Goal: Information Seeking & Learning: Learn about a topic

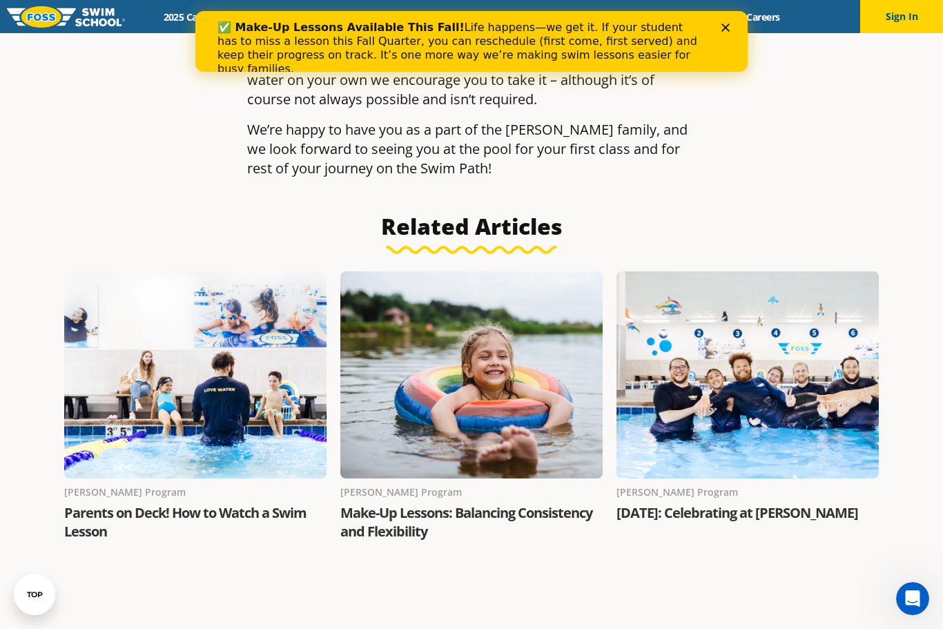
scroll to position [2025, 0]
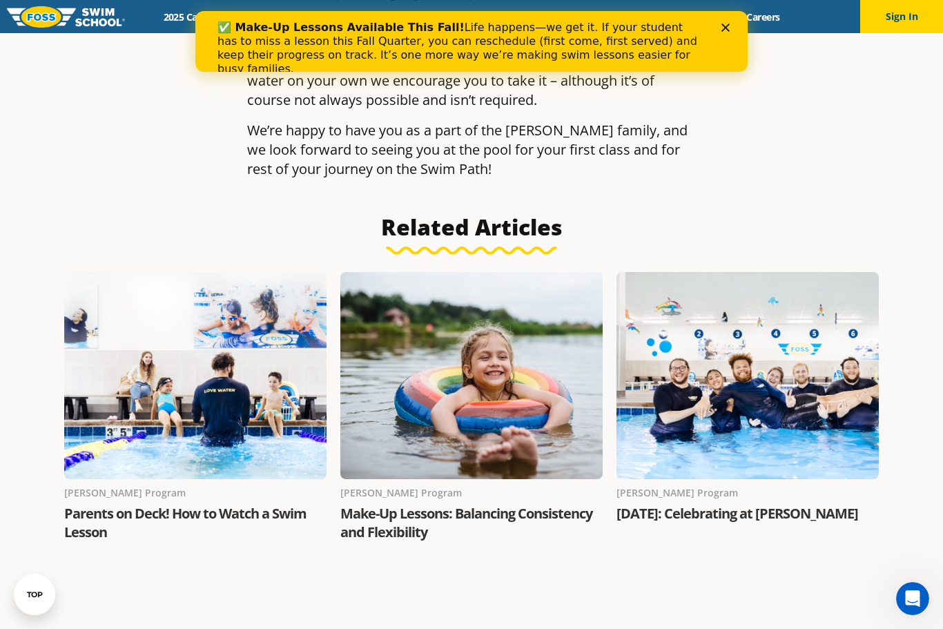
click at [144, 384] on div at bounding box center [195, 375] width 262 height 207
click at [162, 353] on div at bounding box center [195, 375] width 262 height 207
click at [150, 504] on link "Parents on Deck! How to Watch a Swim Lesson" at bounding box center [185, 522] width 242 height 37
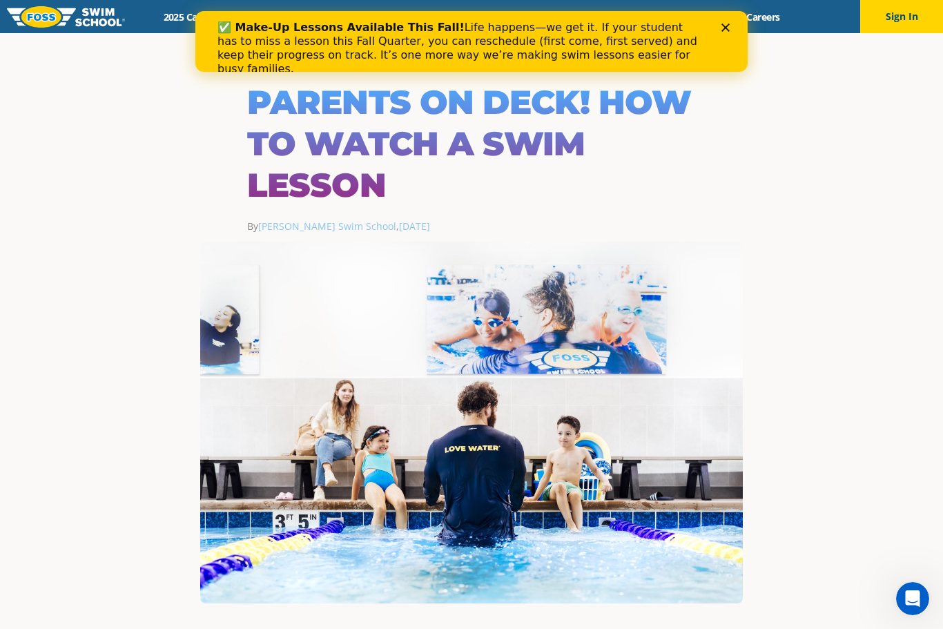
click at [37, 21] on img at bounding box center [66, 16] width 118 height 21
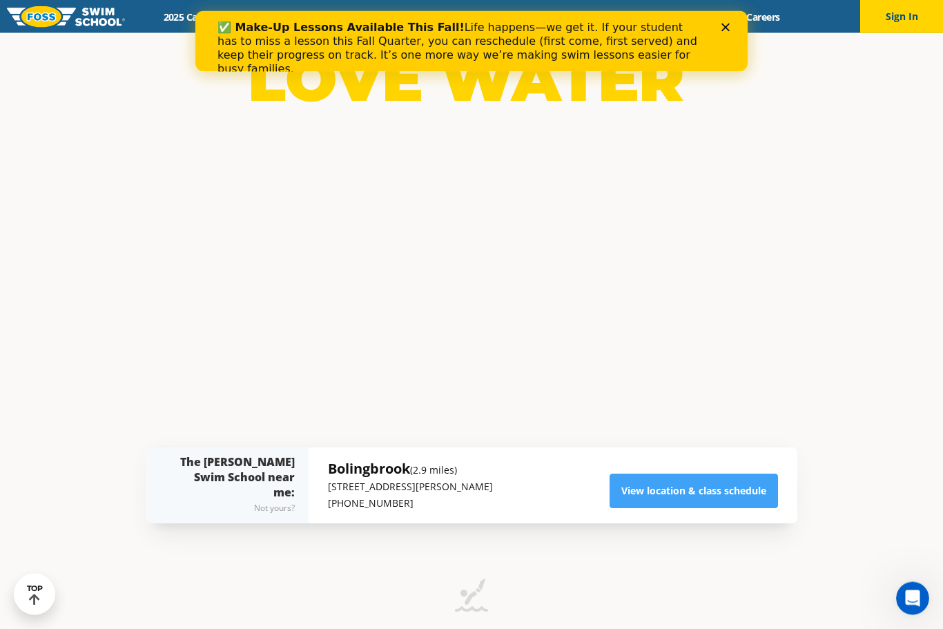
scroll to position [230, 0]
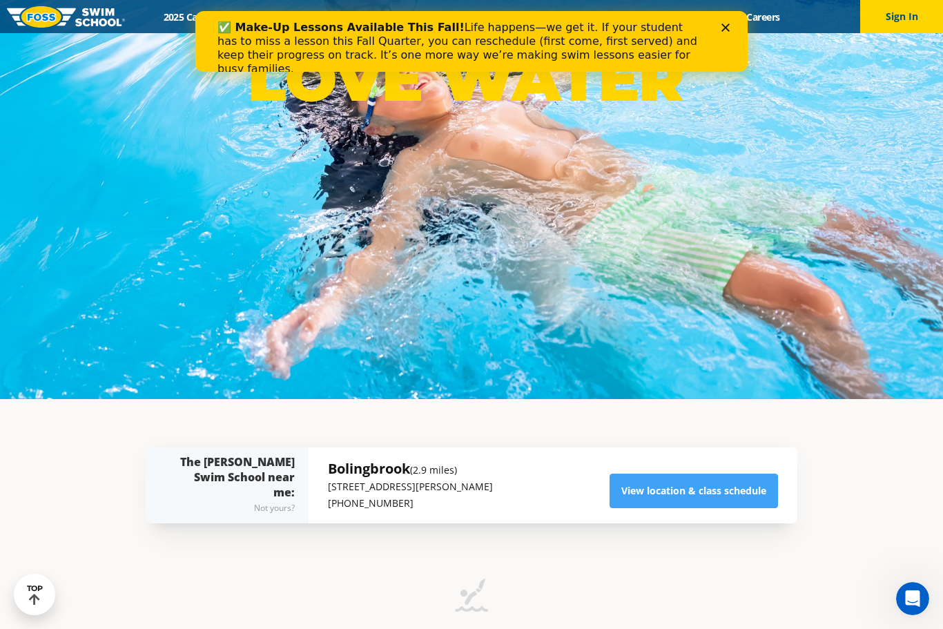
click at [753, 508] on link "View location & class schedule" at bounding box center [694, 491] width 168 height 35
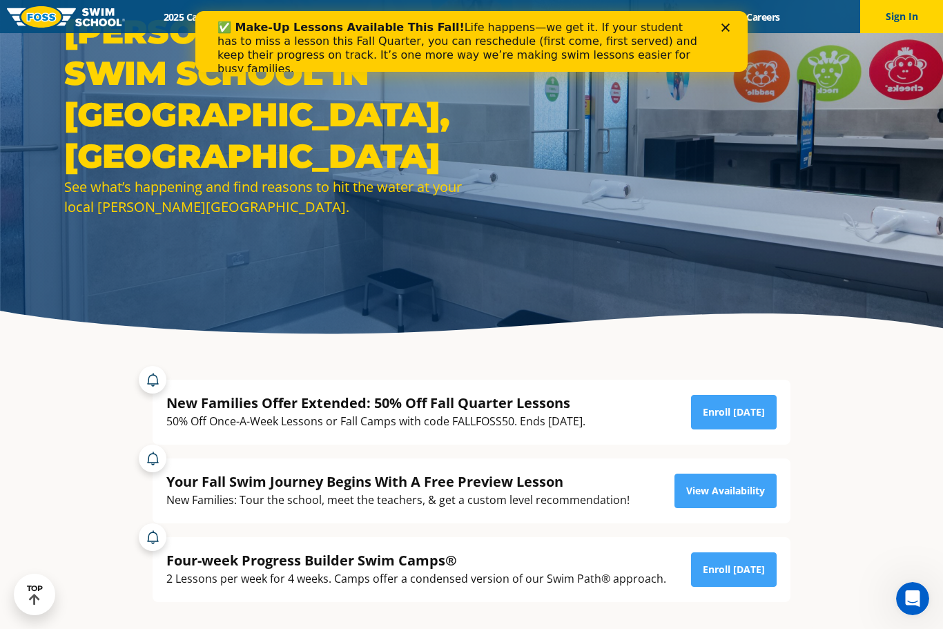
click at [758, 429] on link "Enroll Today" at bounding box center [734, 412] width 86 height 35
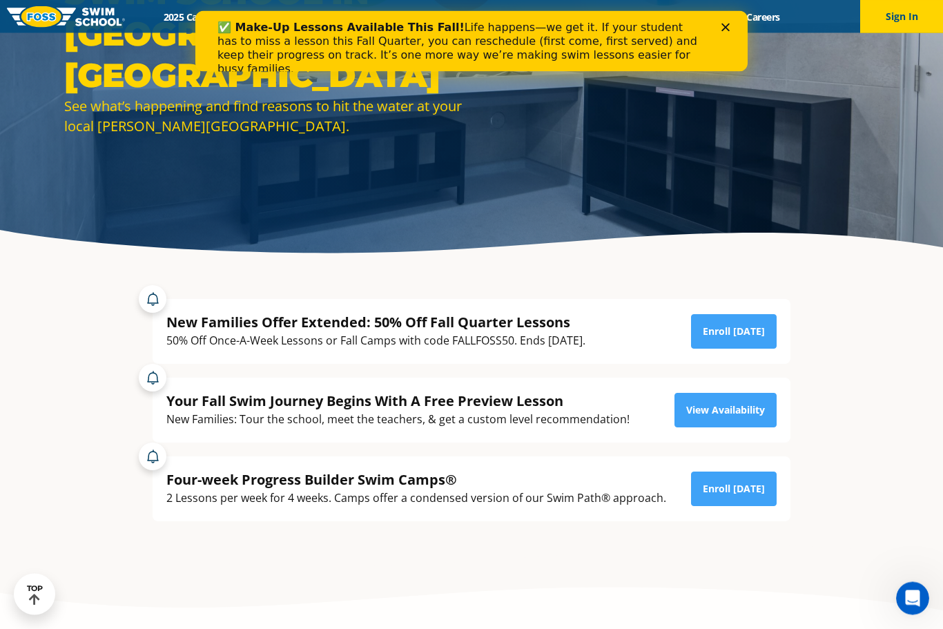
scroll to position [183, 0]
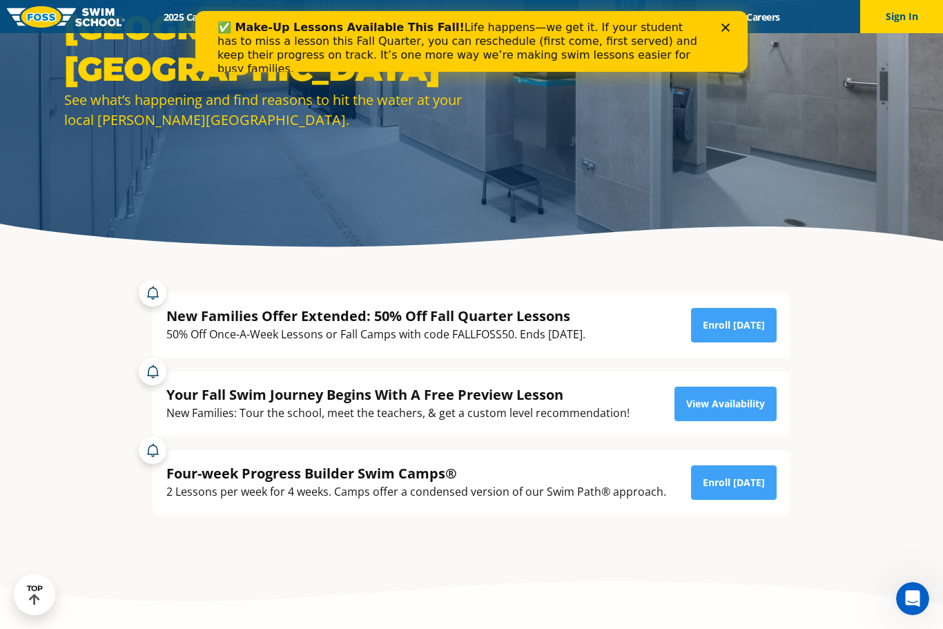
click at [766, 421] on link "View Availability" at bounding box center [725, 404] width 102 height 35
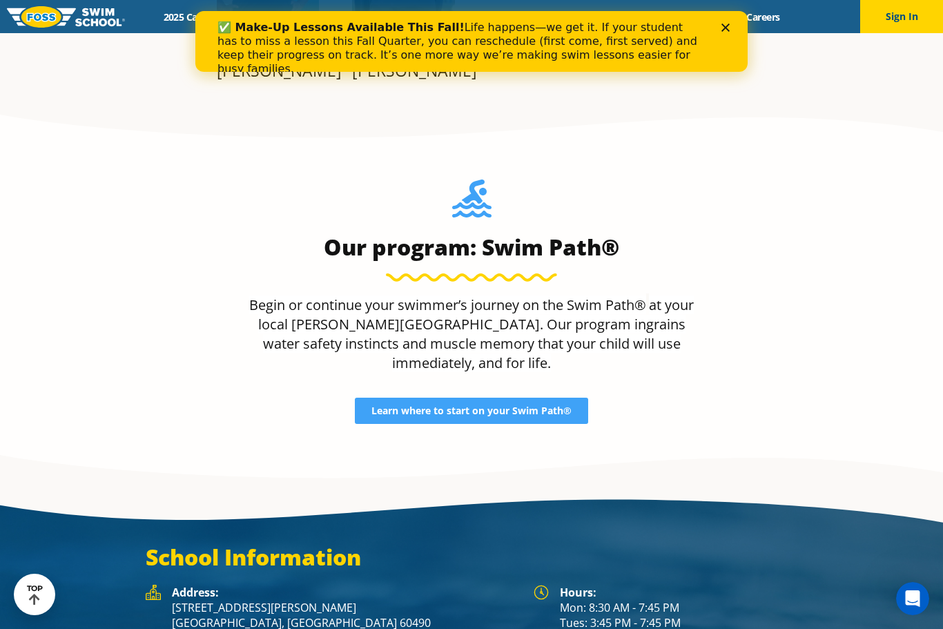
scroll to position [1555, 0]
click at [399, 416] on span "Learn where to start on your Swim Path®" at bounding box center [471, 412] width 200 height 10
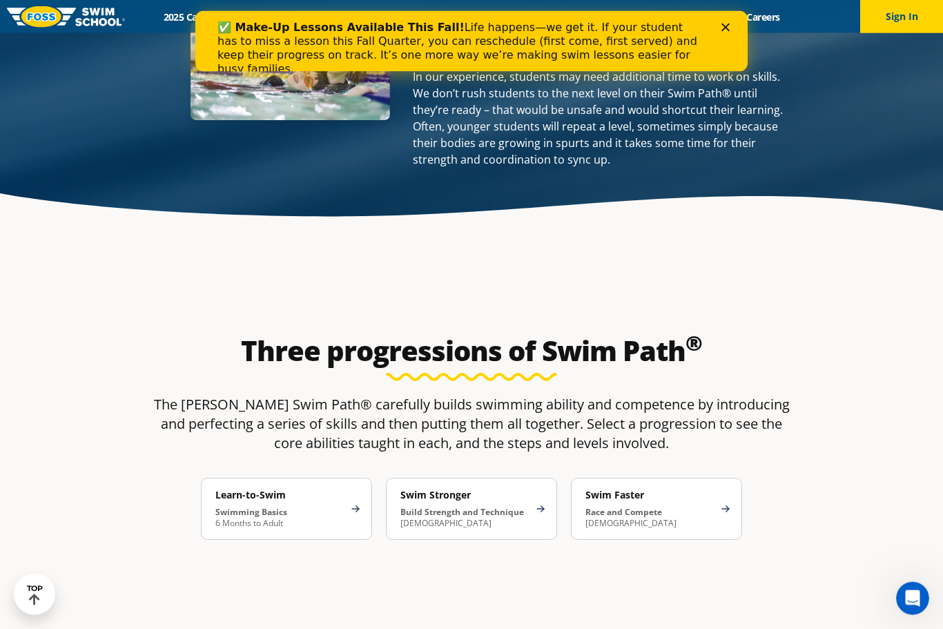
scroll to position [2001, 0]
click at [346, 478] on div "Learn-to-Swim Swimming Basics 6 Months to Adult" at bounding box center [286, 509] width 171 height 62
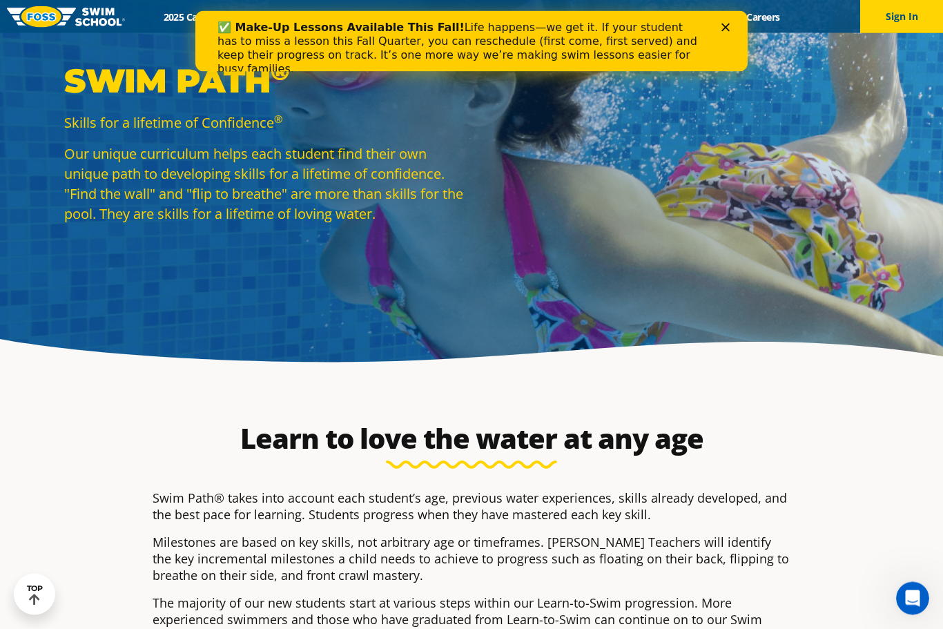
scroll to position [0, 0]
